Goal: Find specific page/section: Find specific page/section

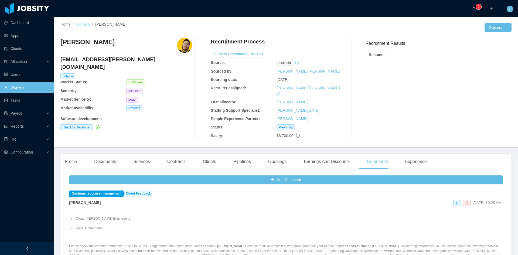
click at [80, 25] on link "Workers" at bounding box center [83, 24] width 14 height 4
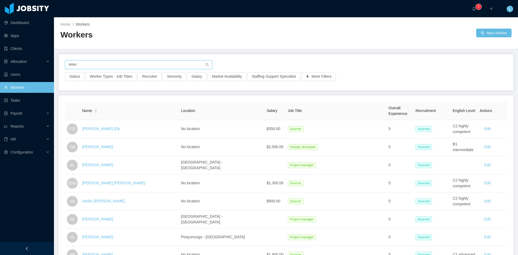
click at [106, 63] on input "text" at bounding box center [138, 64] width 147 height 9
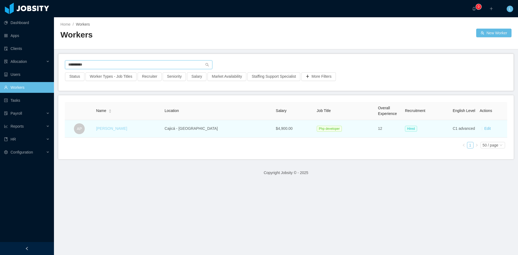
type input "**********"
click at [115, 128] on link "[PERSON_NAME]" at bounding box center [111, 128] width 31 height 4
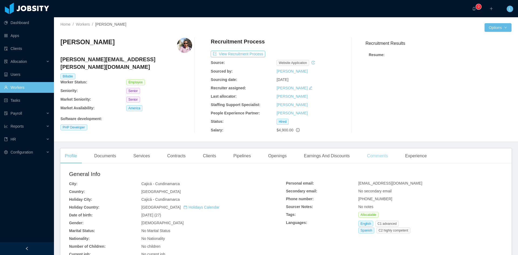
click at [379, 157] on div "Comments" at bounding box center [377, 155] width 29 height 15
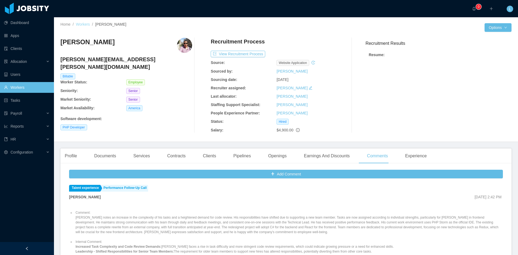
click at [80, 23] on link "Workers" at bounding box center [83, 24] width 14 height 4
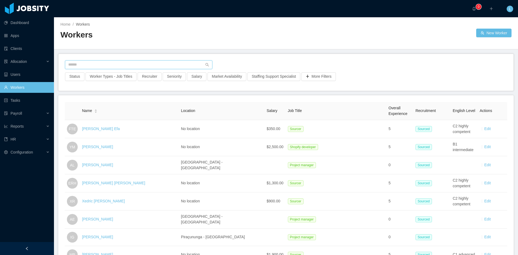
click at [94, 64] on input "text" at bounding box center [138, 64] width 147 height 9
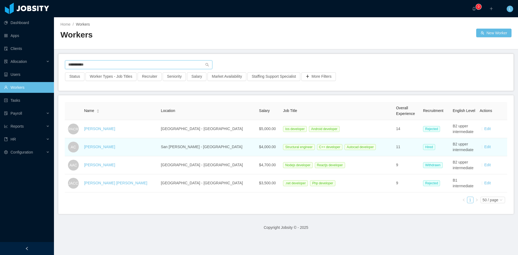
type input "**********"
click at [118, 150] on td "[PERSON_NAME]" at bounding box center [120, 147] width 77 height 18
click at [114, 146] on link "[PERSON_NAME]" at bounding box center [99, 147] width 31 height 4
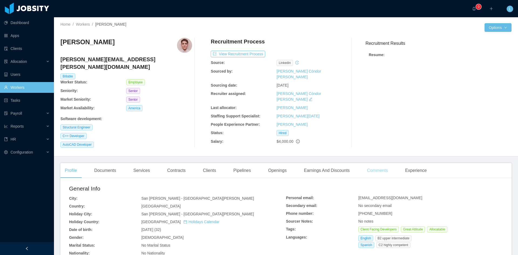
click at [373, 163] on div "Comments" at bounding box center [377, 170] width 29 height 15
